Goal: Task Accomplishment & Management: Manage account settings

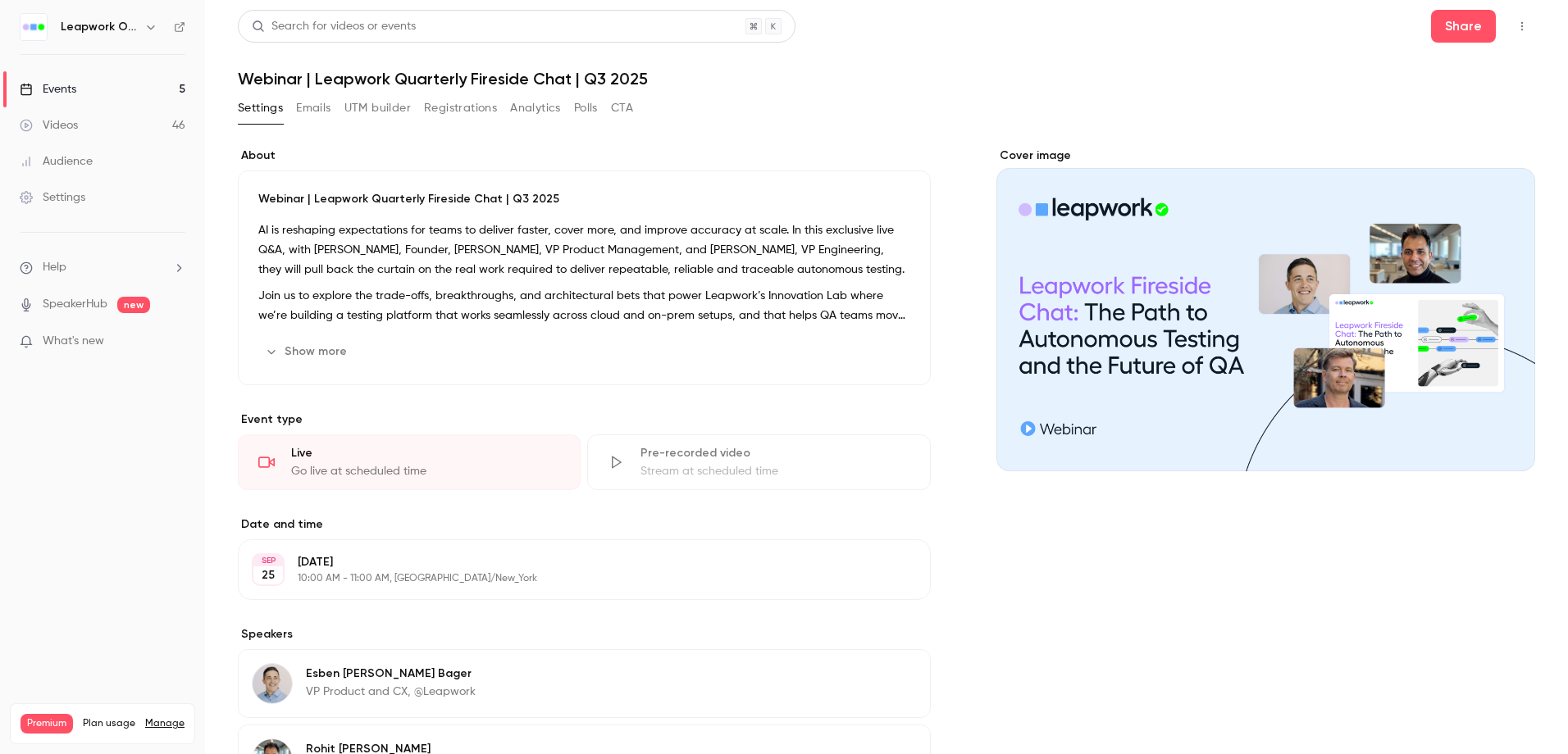
scroll to position [229, 0]
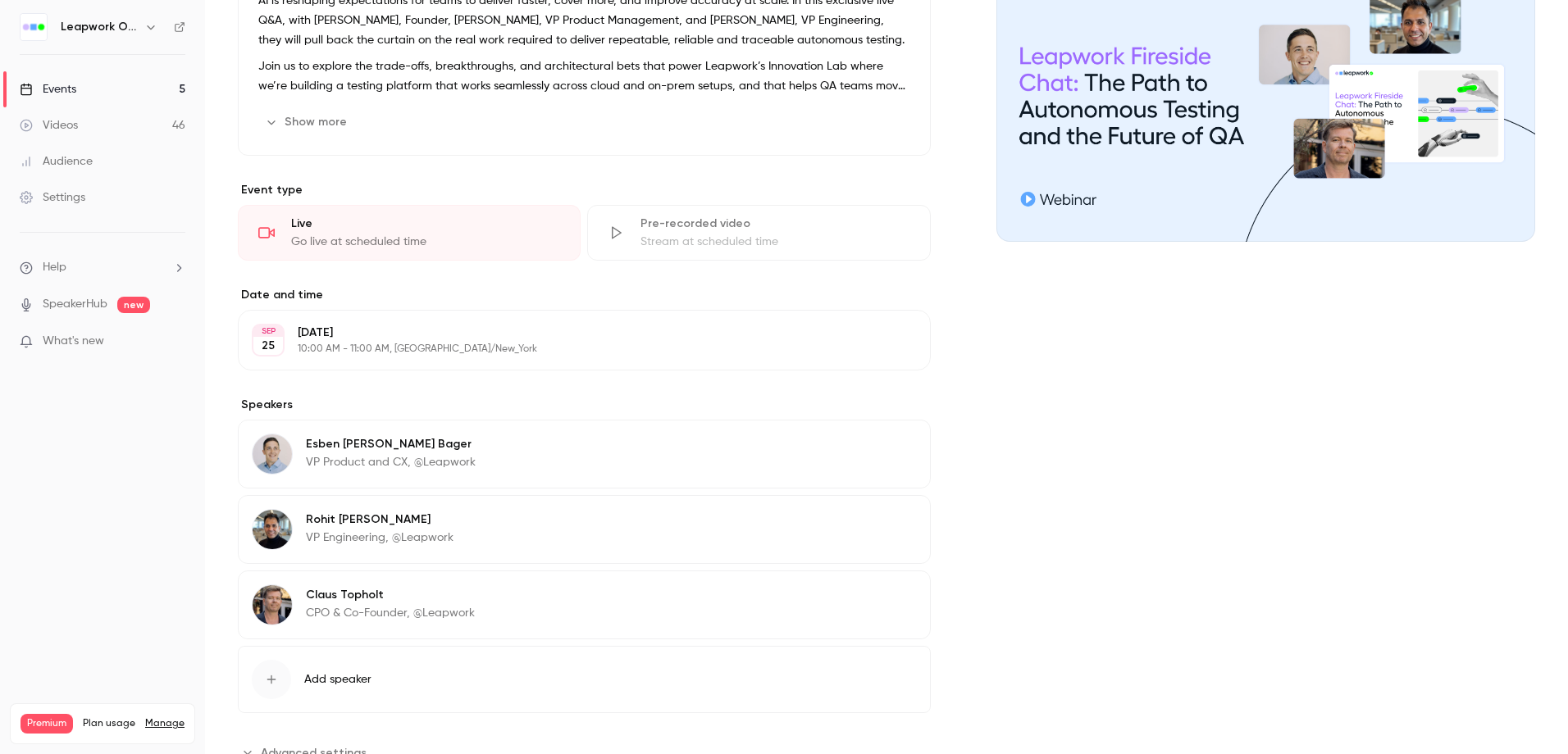
click at [60, 87] on div "Events" at bounding box center [47, 89] width 57 height 16
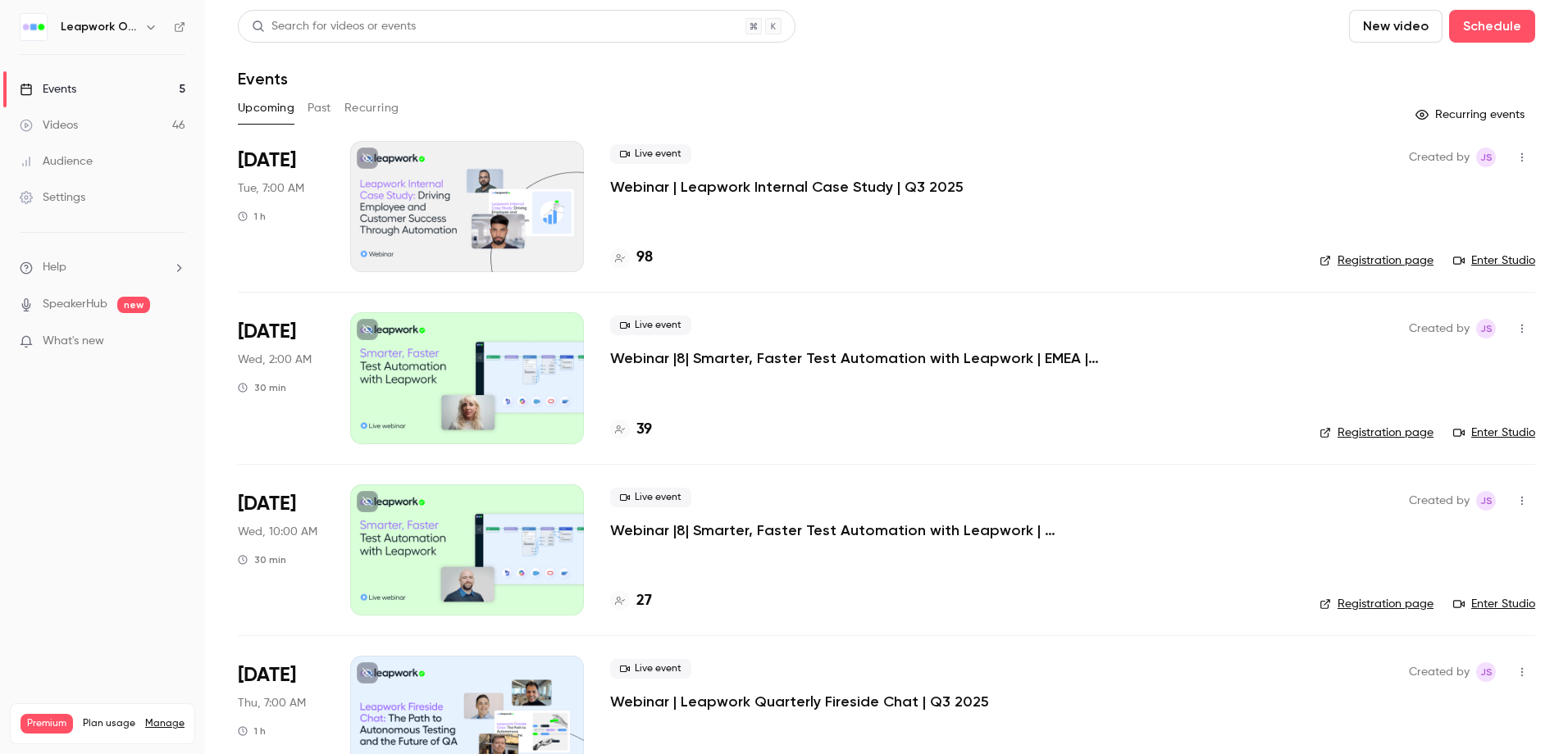
click at [506, 400] on div at bounding box center [467, 377] width 234 height 131
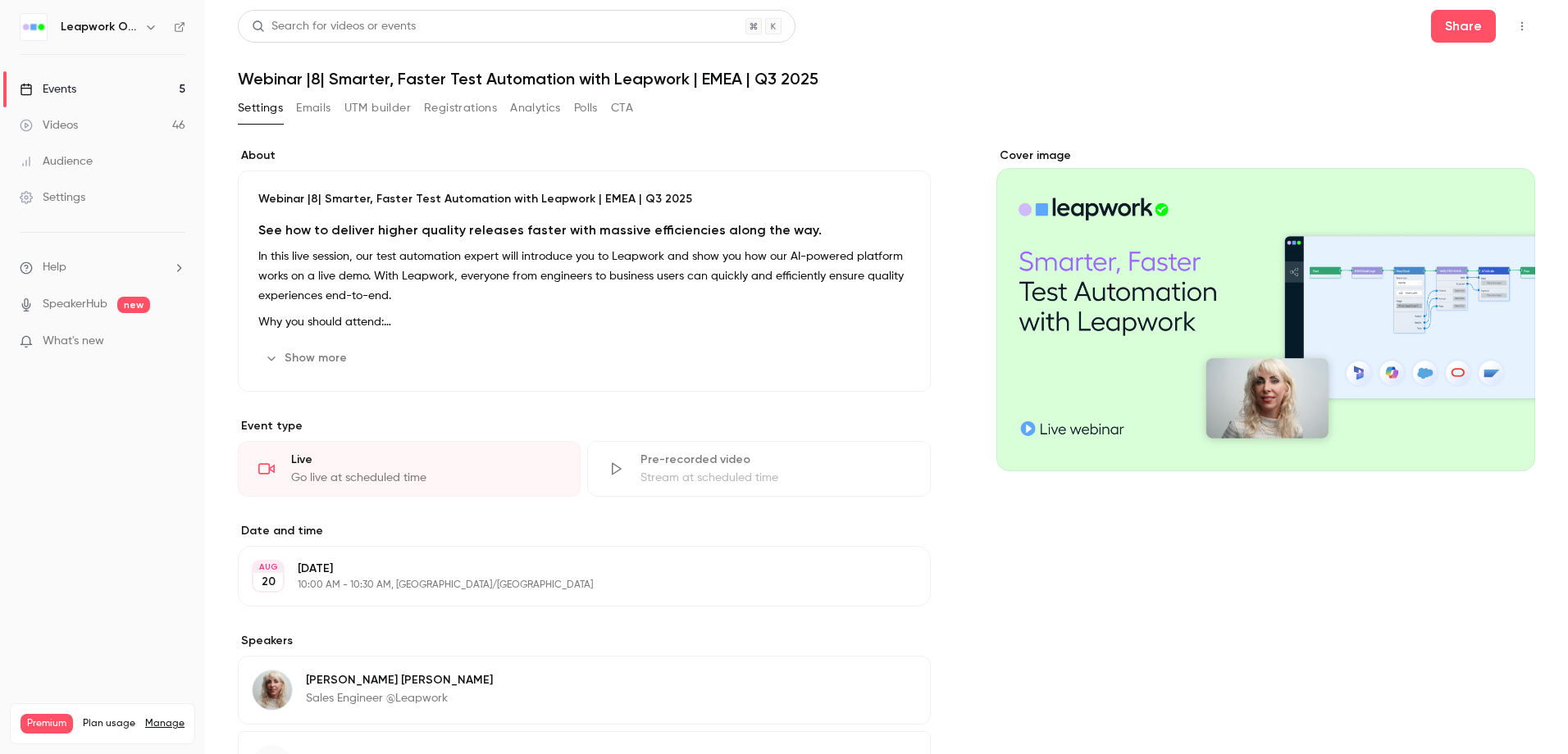
scroll to position [146, 0]
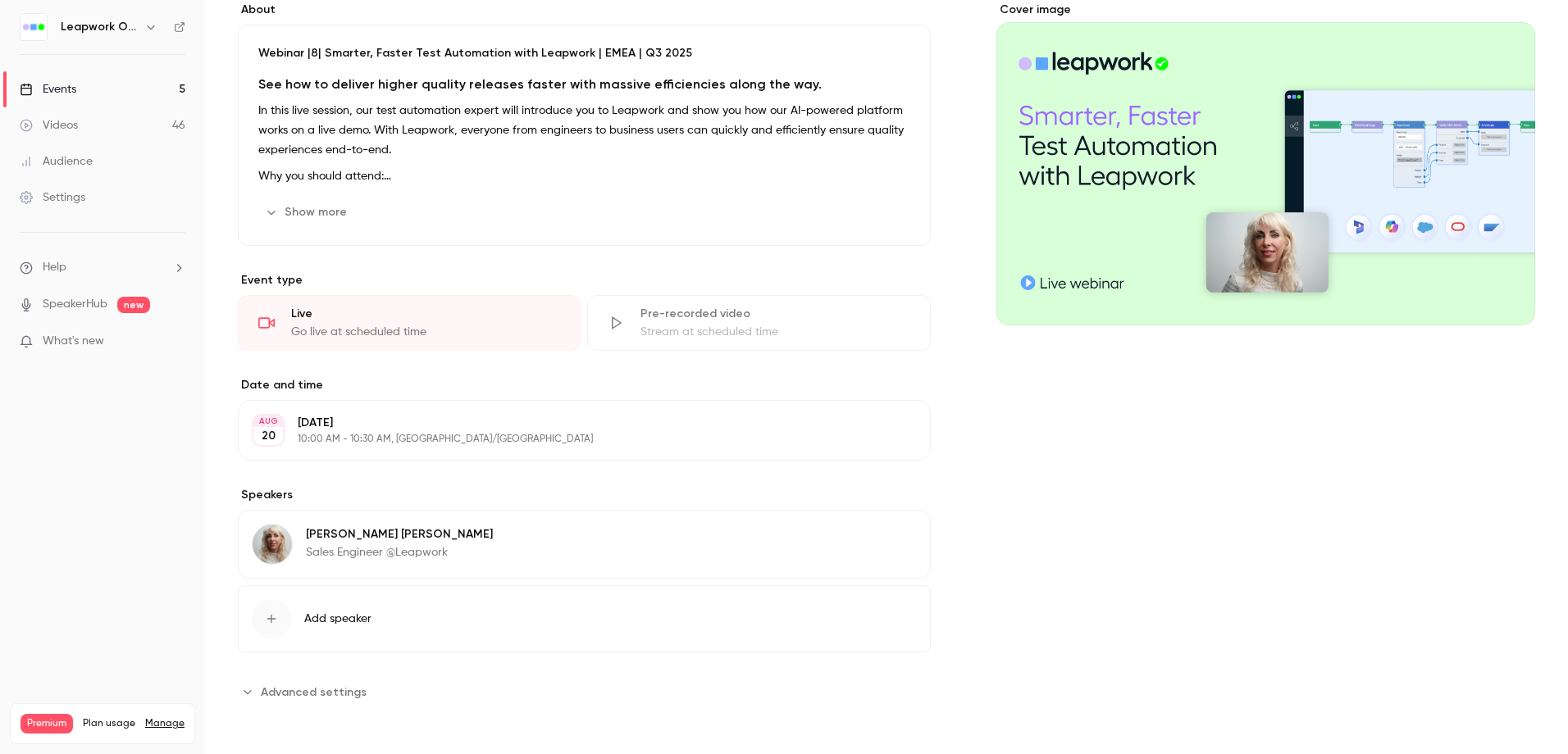
click at [277, 617] on icon "button" at bounding box center [272, 619] width 14 height 13
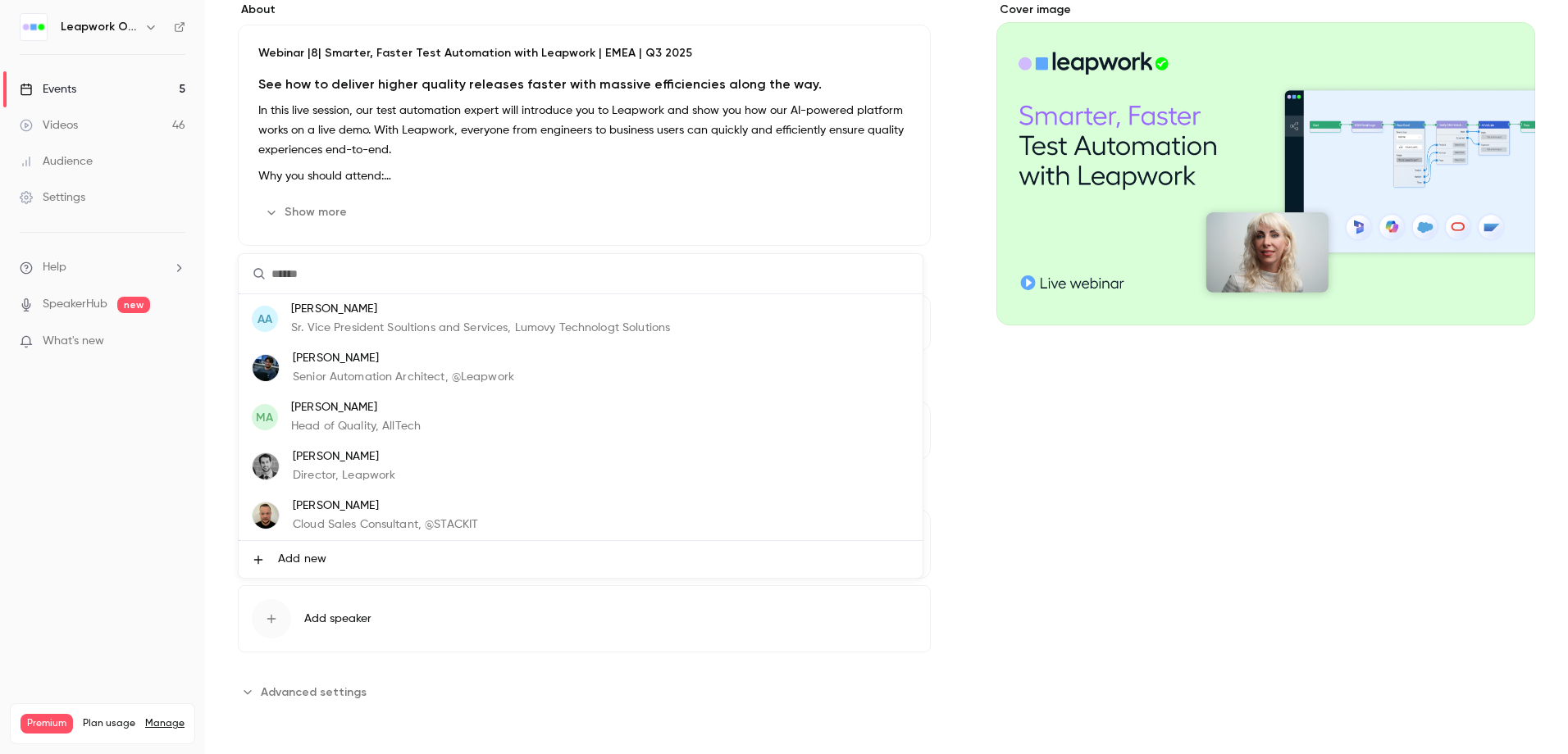
click at [262, 566] on icon at bounding box center [258, 560] width 14 height 13
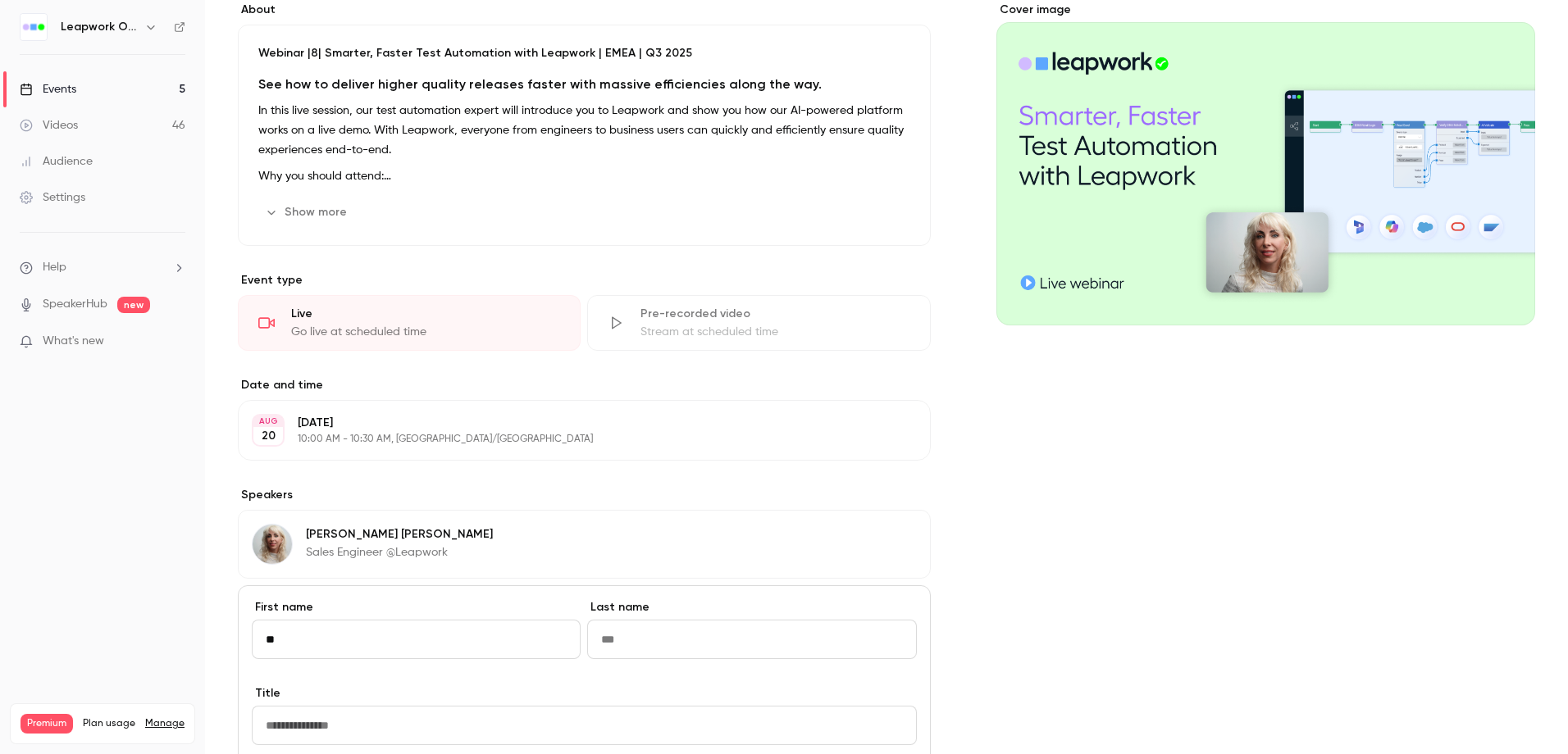
type input "*"
type input "***"
